Goal: Find contact information: Find contact information

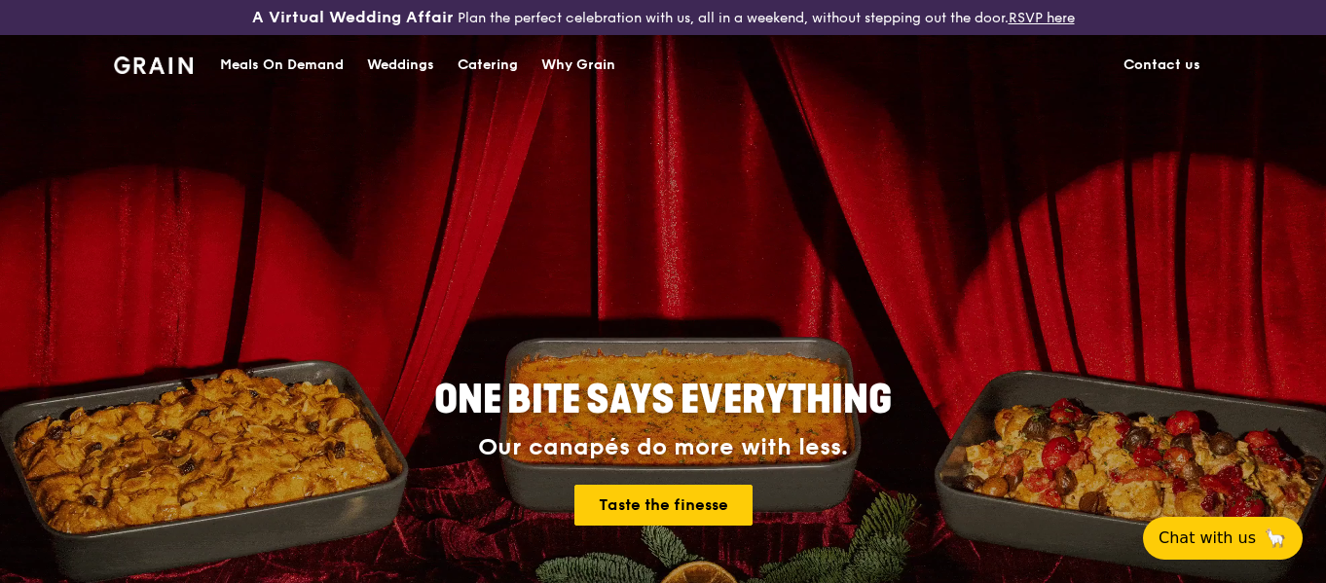
click at [1170, 56] on link "Contact us" at bounding box center [1162, 65] width 100 height 58
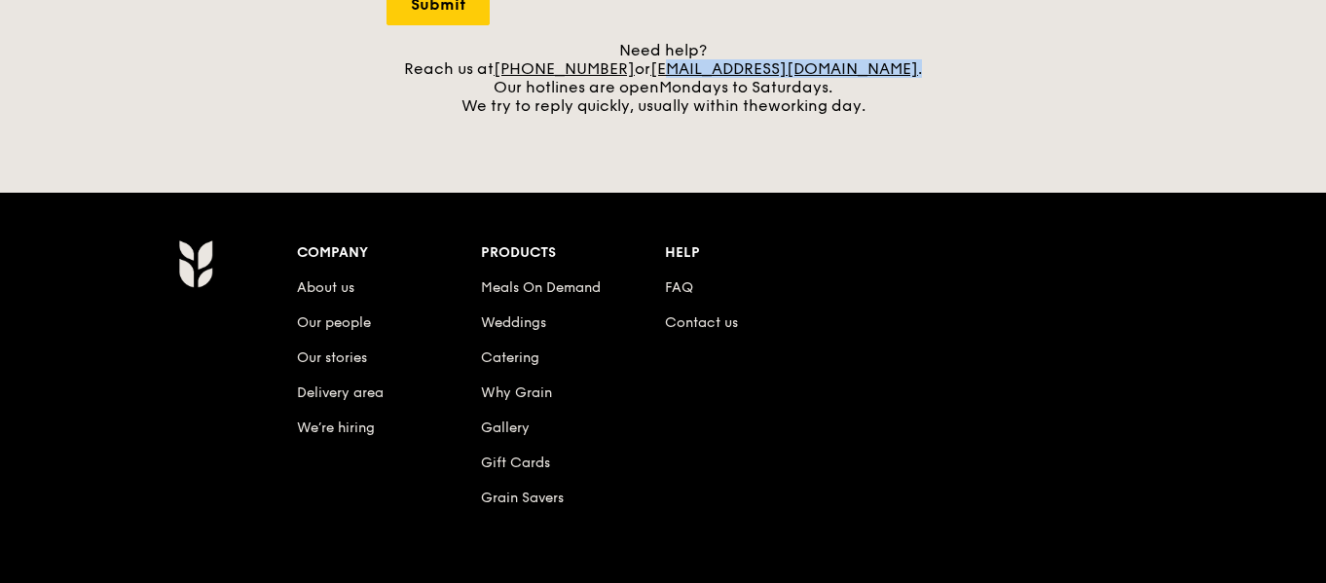
scroll to position [870, 0]
drag, startPoint x: 889, startPoint y: 68, endPoint x: 679, endPoint y: 69, distance: 209.3
click at [679, 69] on div "Need help? Reach us at [PHONE_NUMBER] or [EMAIL_ADDRESS][DOMAIN_NAME] . Our hot…" at bounding box center [662, 78] width 553 height 74
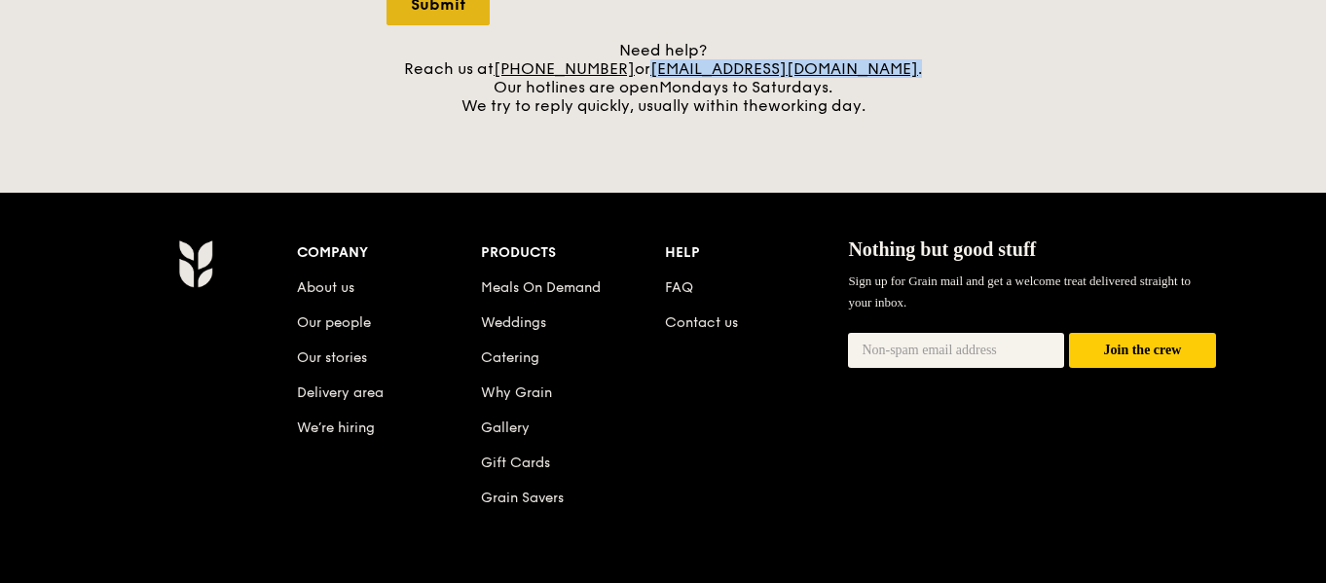
copy div "[EMAIL_ADDRESS][DOMAIN_NAME] ."
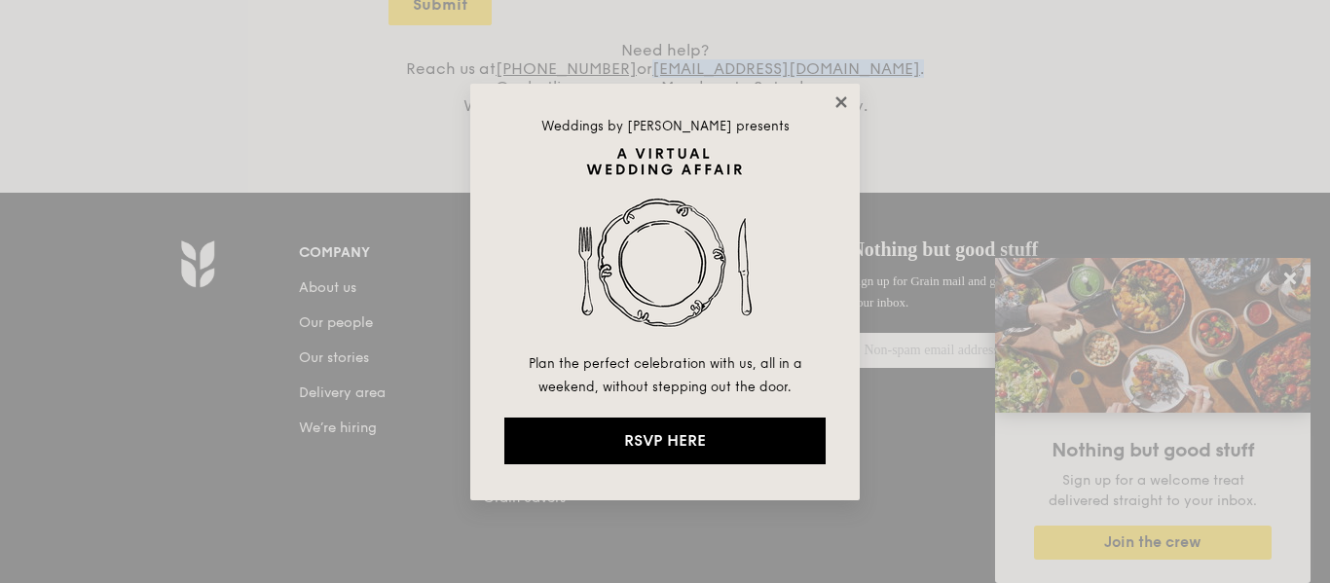
click at [834, 101] on icon at bounding box center [841, 102] width 18 height 18
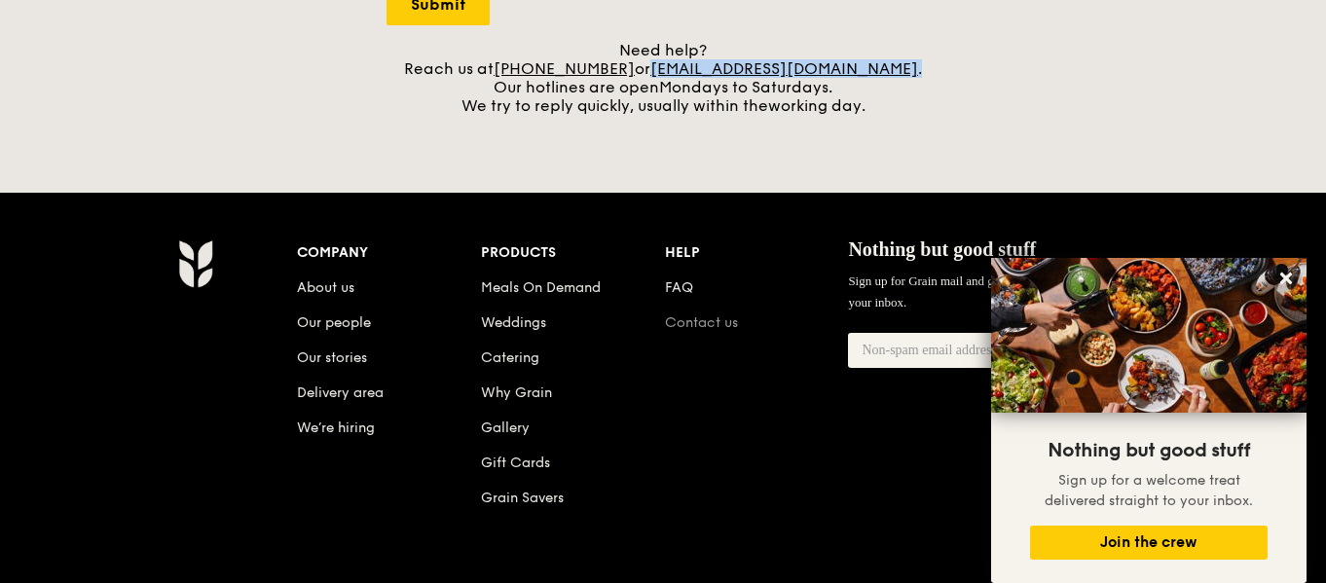
click at [709, 319] on link "Contact us" at bounding box center [701, 322] width 73 height 17
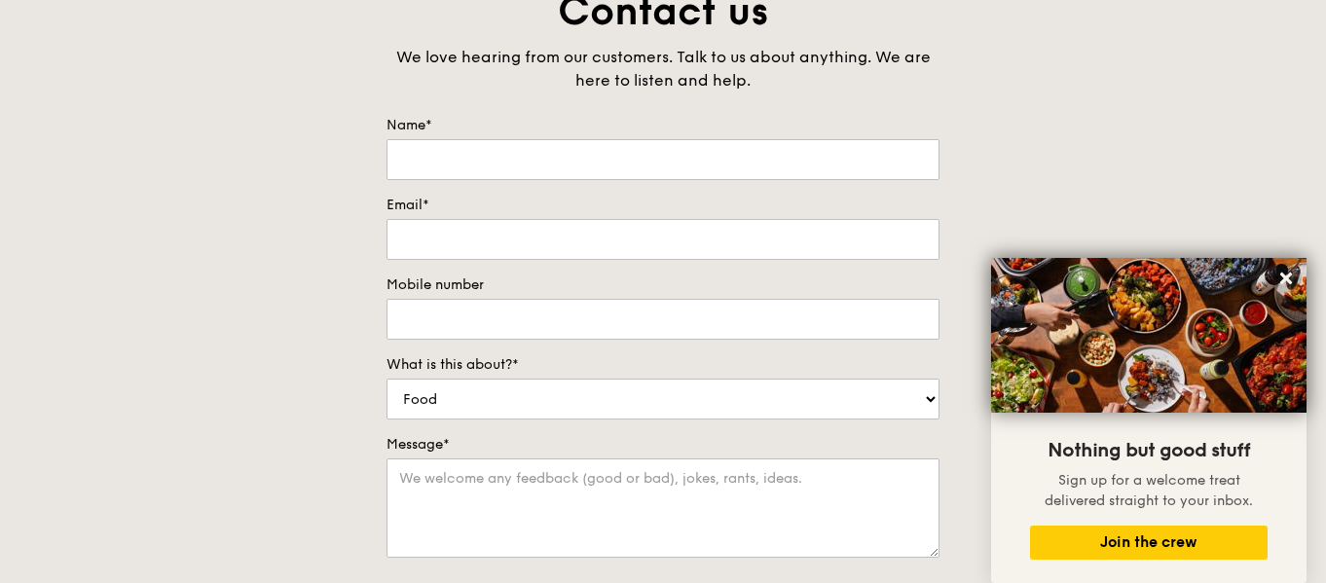
scroll to position [0, 0]
